Goal: Find specific page/section: Find specific page/section

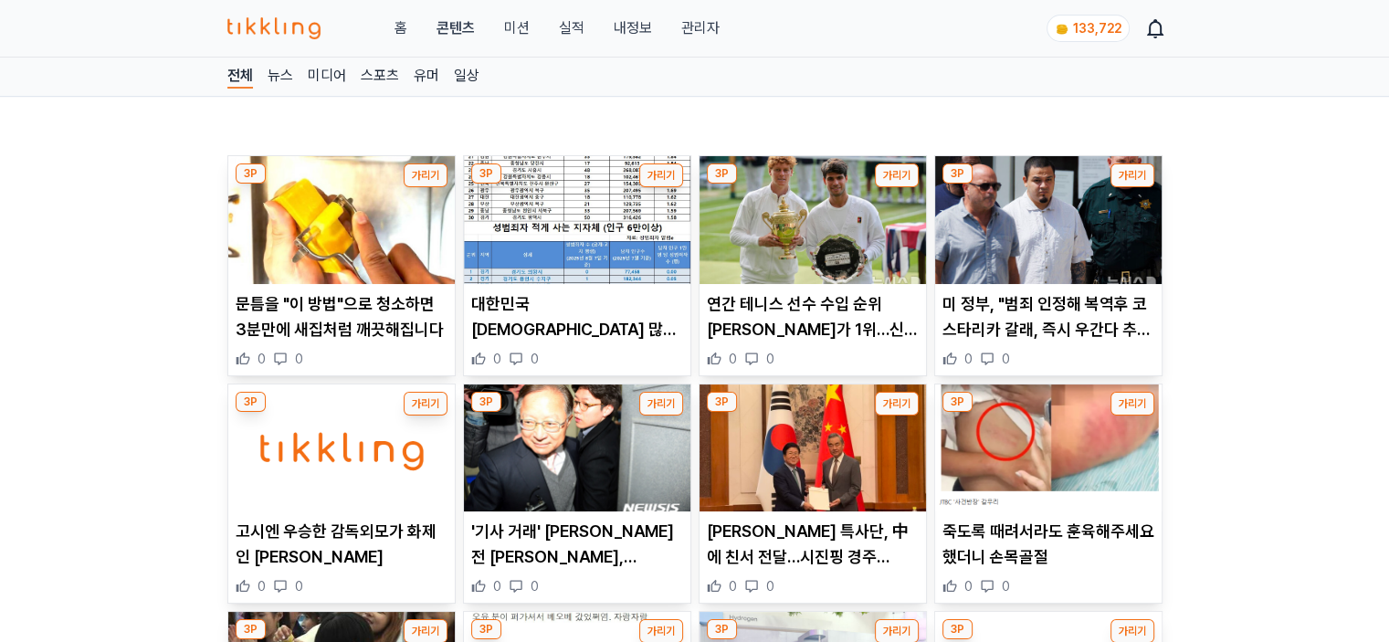
click at [713, 29] on link "관리자" at bounding box center [699, 28] width 38 height 22
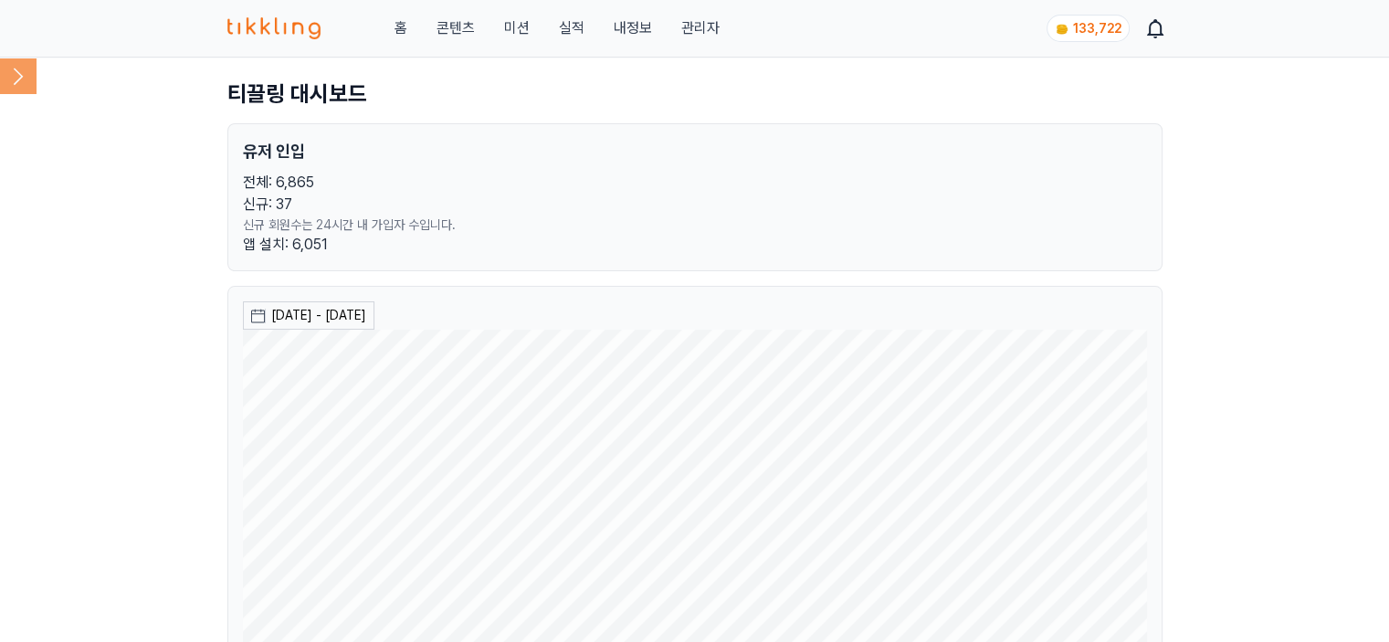
click at [21, 89] on icon at bounding box center [18, 76] width 37 height 37
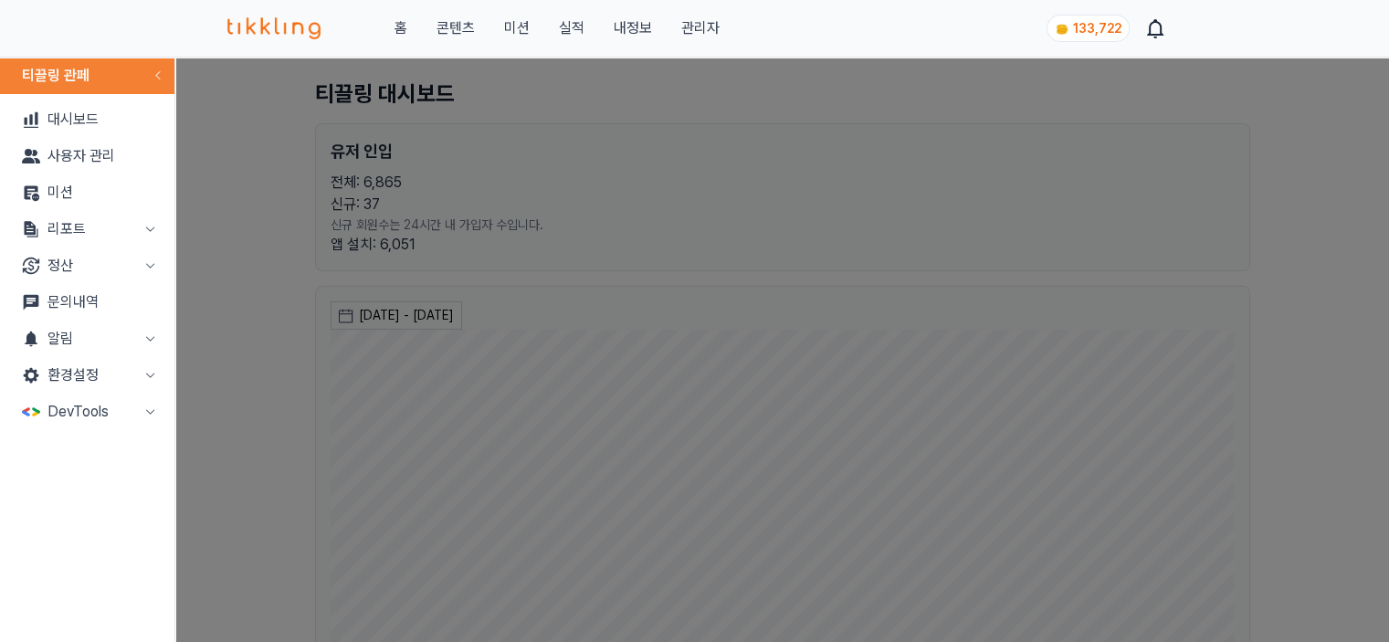
click at [91, 233] on button "리포트" at bounding box center [87, 229] width 160 height 37
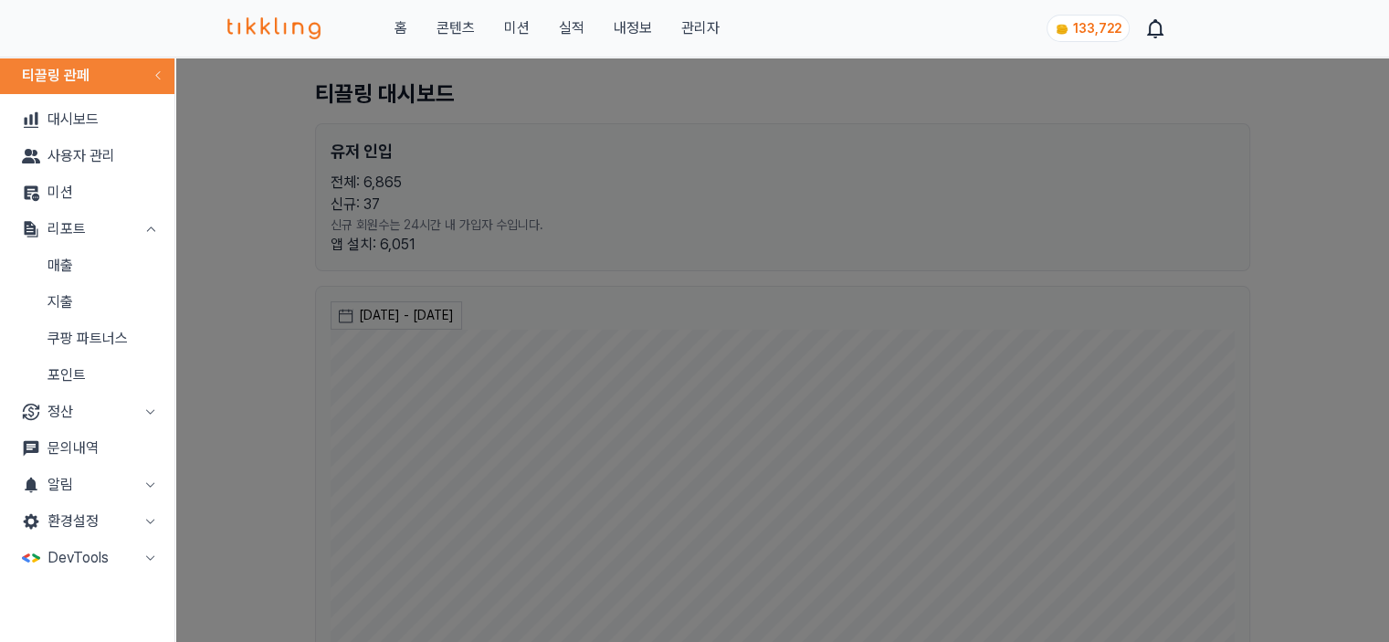
click at [104, 263] on link "매출" at bounding box center [87, 265] width 160 height 37
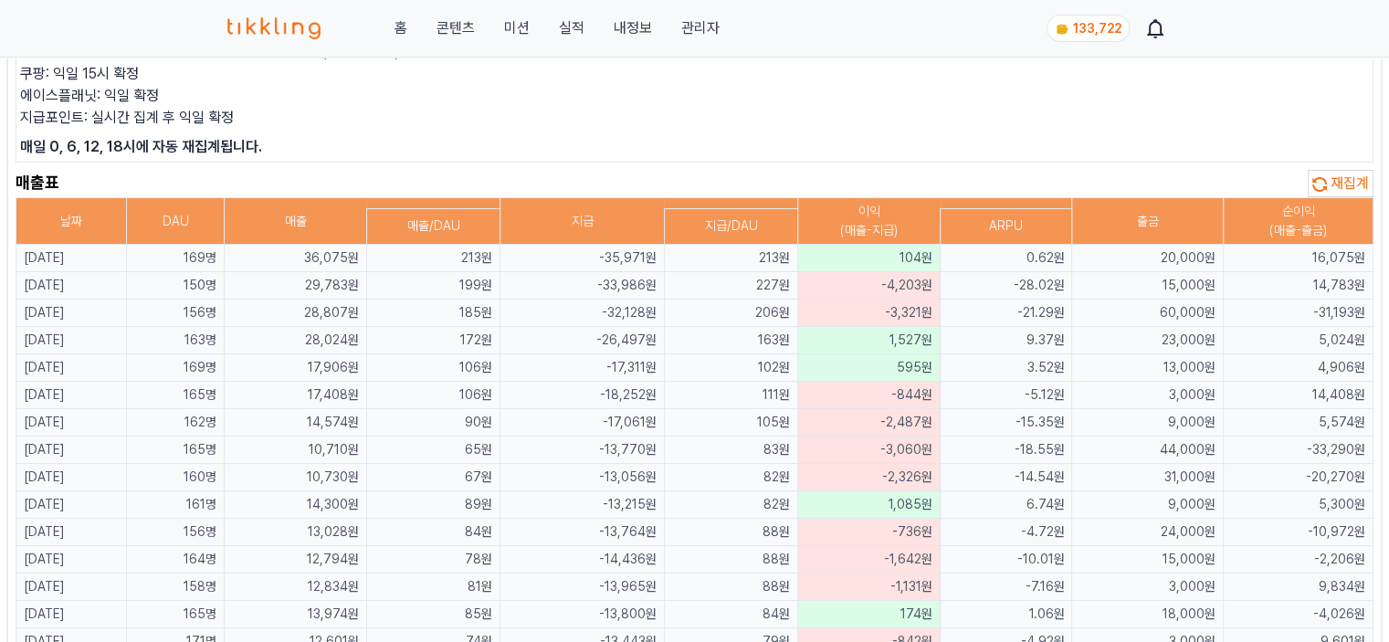
scroll to position [183, 0]
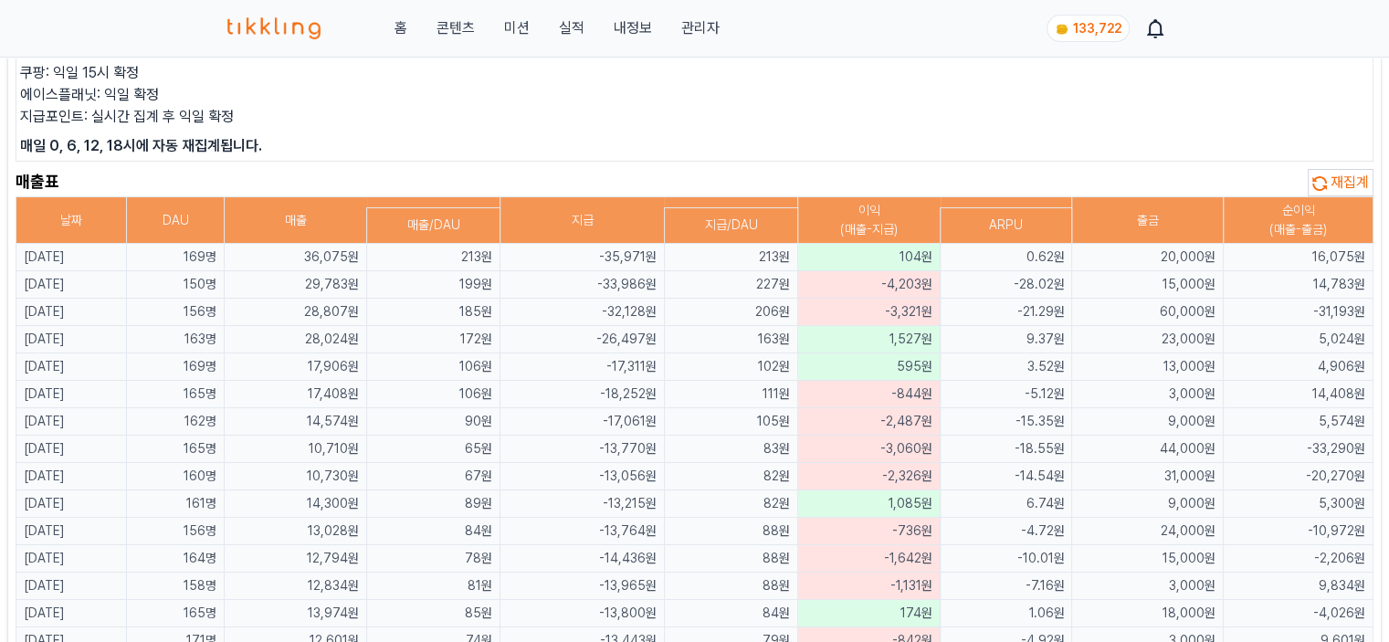
click at [1351, 190] on button "재집계" at bounding box center [1340, 182] width 66 height 27
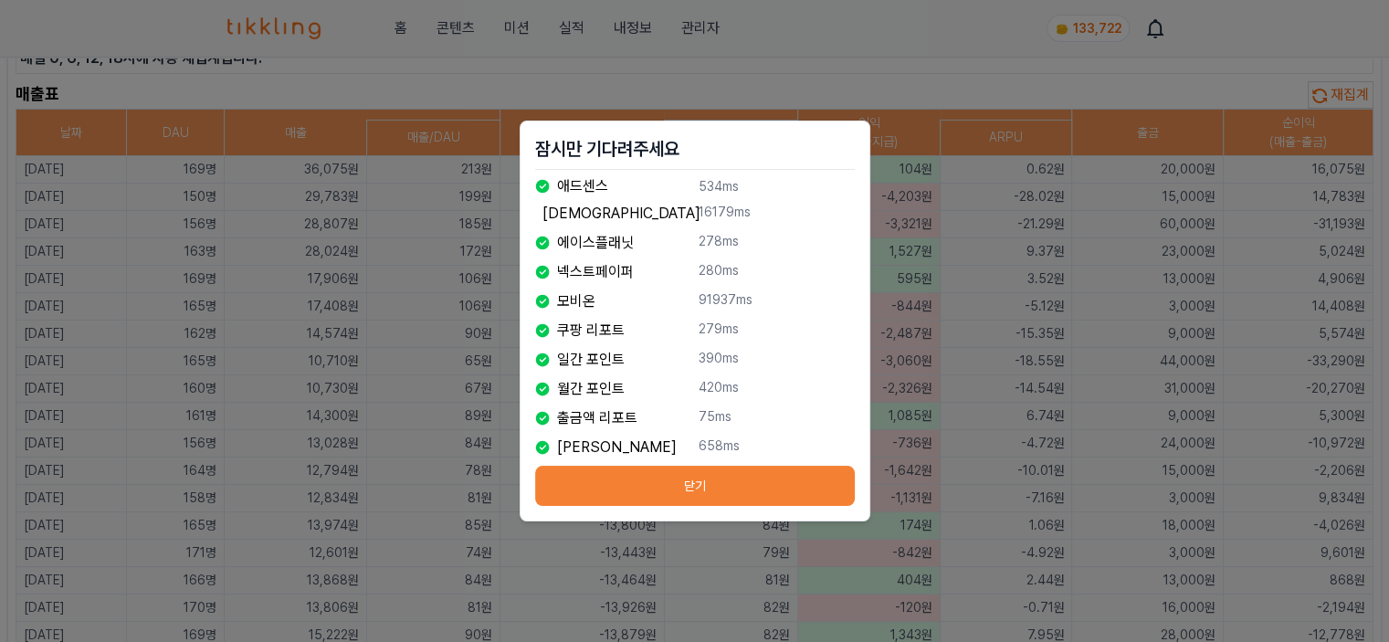
scroll to position [270, 0]
click at [700, 493] on button "닫기" at bounding box center [695, 486] width 320 height 40
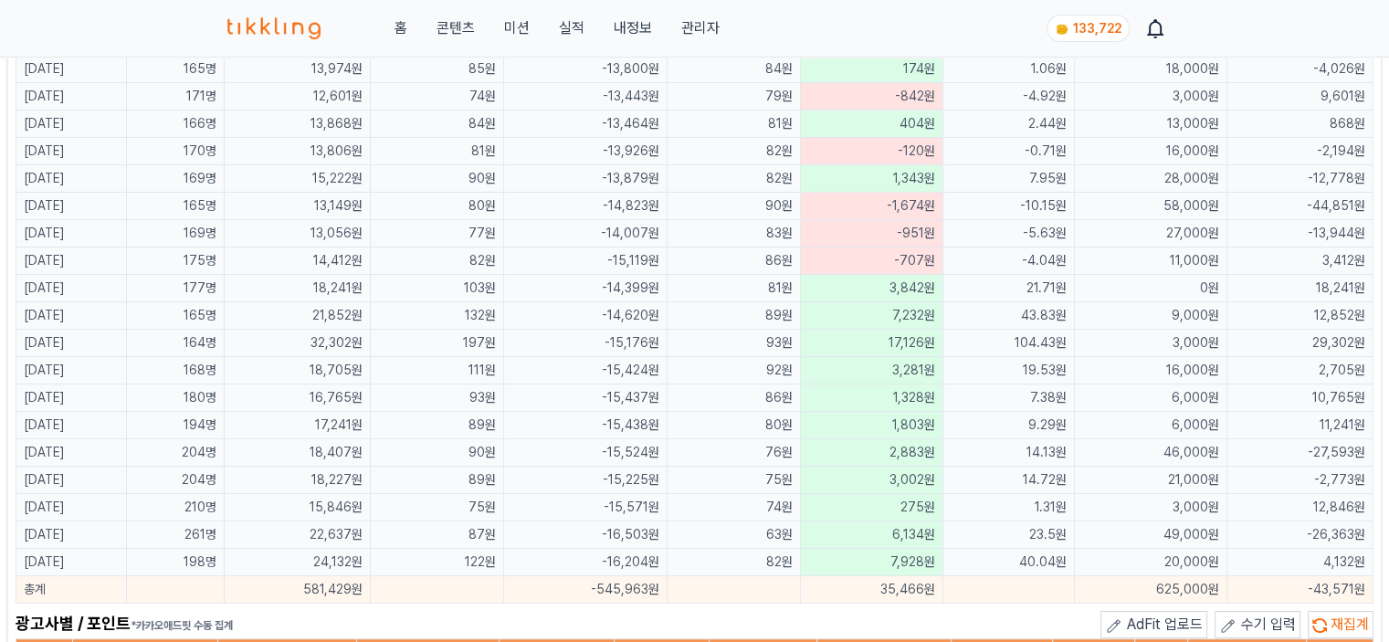
scroll to position [1001, 0]
